Goal: Find specific page/section: Find specific page/section

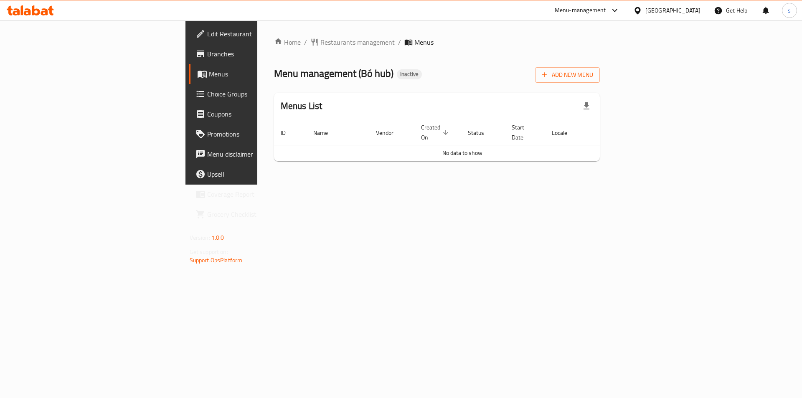
click at [207, 56] on span "Branches" at bounding box center [260, 54] width 106 height 10
click at [38, 10] on icon at bounding box center [36, 10] width 8 height 10
